Goal: Contribute content: Add original content to the website for others to see

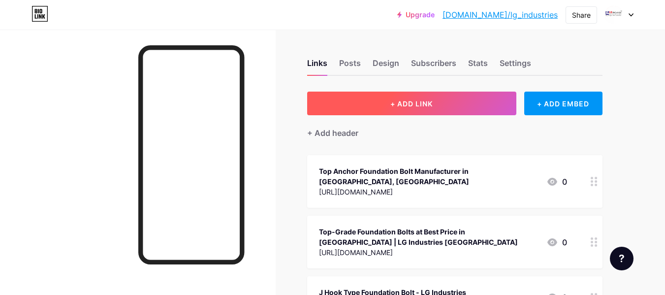
click at [402, 104] on span "+ ADD LINK" at bounding box center [411, 103] width 42 height 8
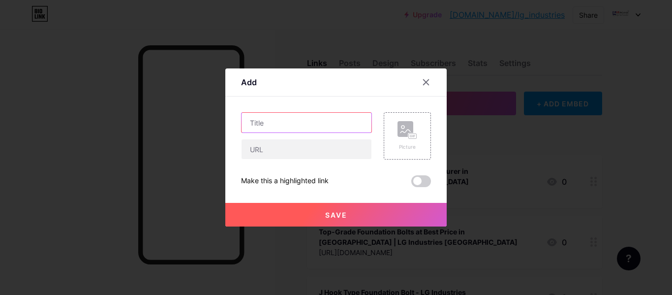
click at [271, 131] on input "text" at bounding box center [307, 123] width 130 height 20
click at [257, 164] on div "Picture Make this a highlighted link Save" at bounding box center [336, 149] width 190 height 75
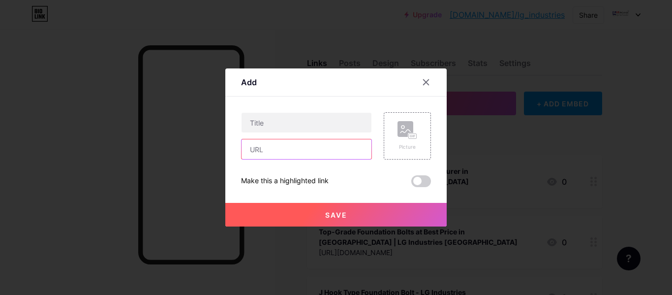
click at [271, 145] on input "text" at bounding box center [307, 149] width 130 height 20
paste input "[URL][DOMAIN_NAME]"
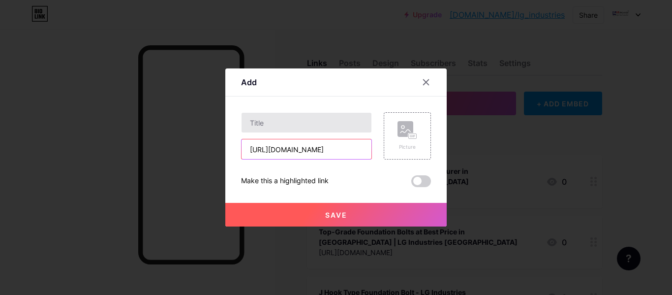
type input "[URL][DOMAIN_NAME]"
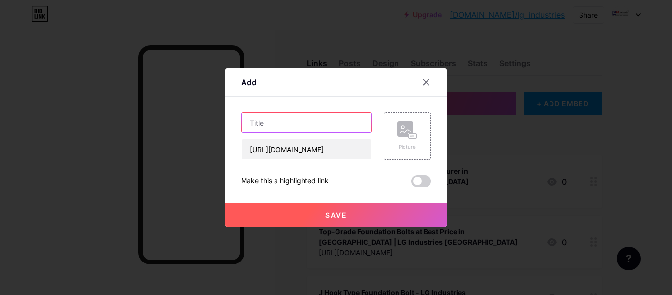
click at [287, 122] on input "text" at bounding box center [307, 123] width 130 height 20
paste input "Premium Foundation Bolts for Strong Projects in [GEOGRAPHIC_DATA]"
type input "Premium Foundation Bolts for Strong Projects in [GEOGRAPHIC_DATA]"
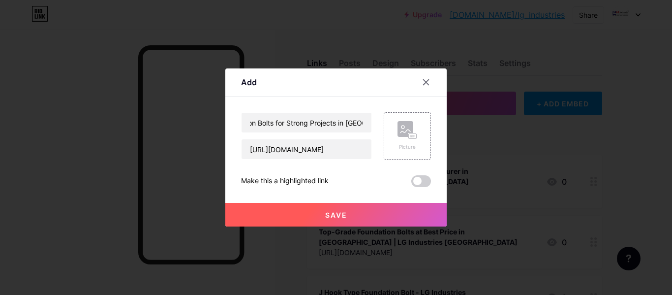
click at [317, 219] on button "Save" at bounding box center [335, 215] width 221 height 24
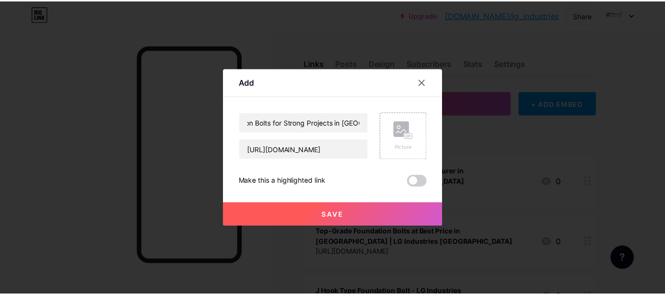
scroll to position [0, 0]
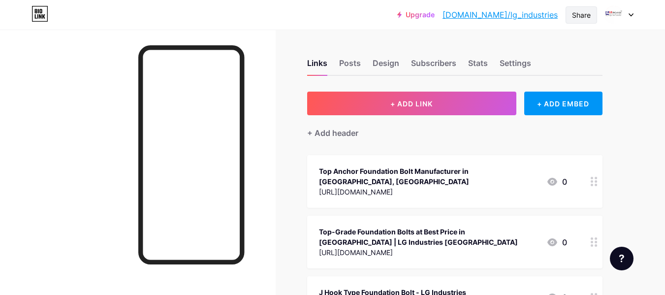
click at [581, 7] on div "Share" at bounding box center [580, 14] width 31 height 17
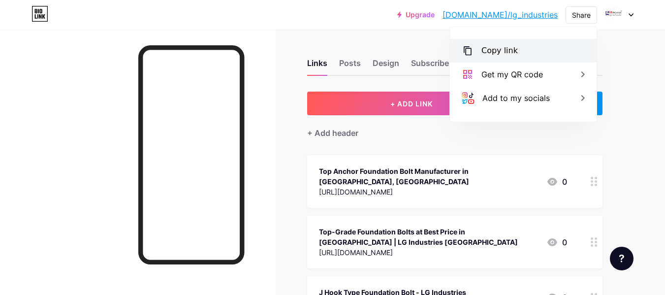
click at [511, 54] on div "Copy link" at bounding box center [499, 51] width 36 height 12
